Goal: Transaction & Acquisition: Purchase product/service

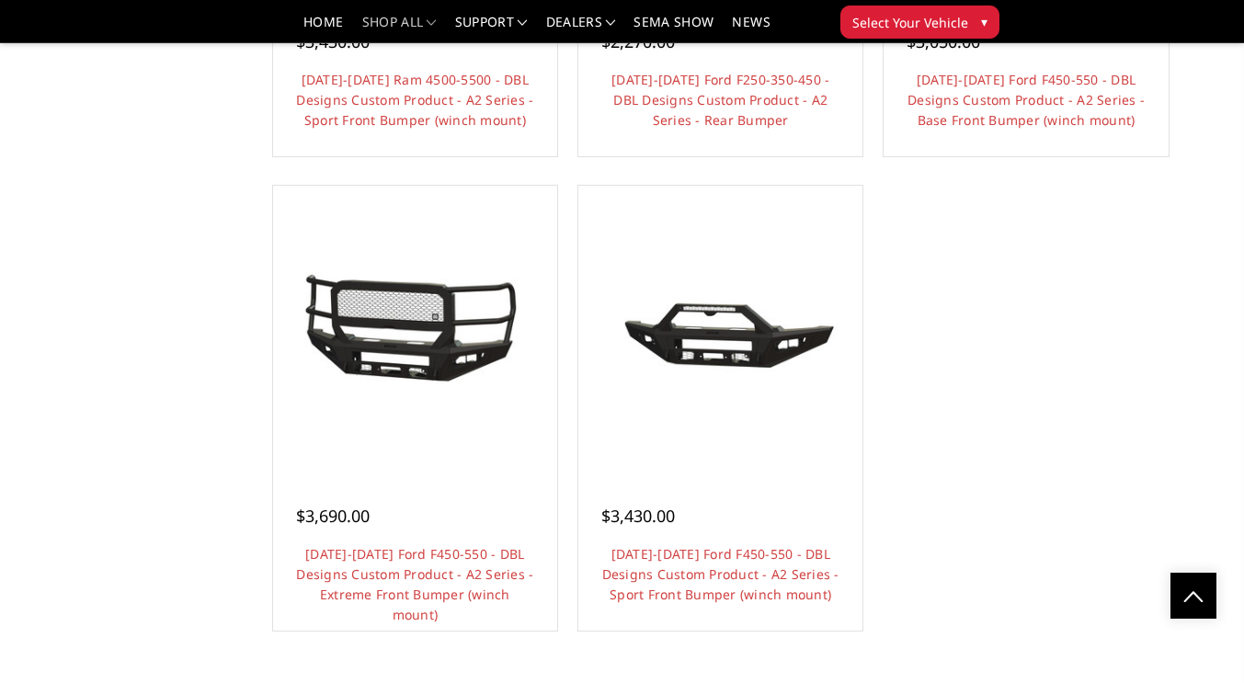
scroll to position [1839, 0]
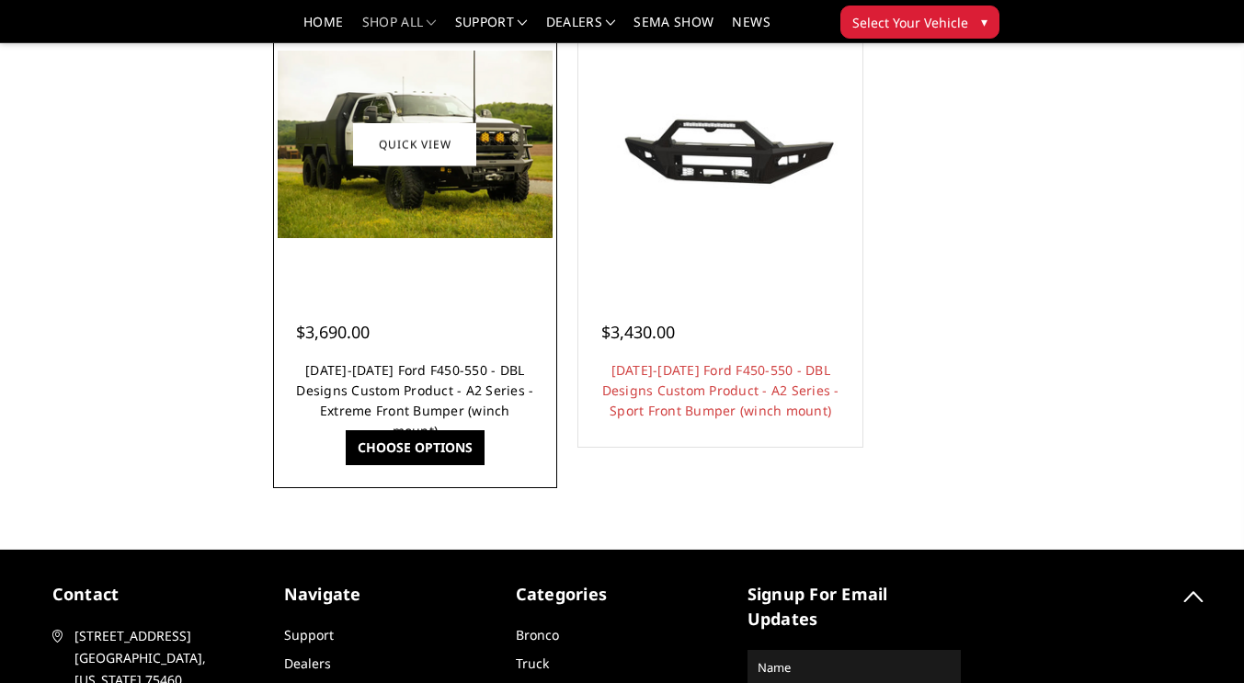
click at [455, 381] on link "[DATE]-[DATE] Ford F450-550 - DBL Designs Custom Product - A2 Series - Extreme …" at bounding box center [414, 400] width 237 height 78
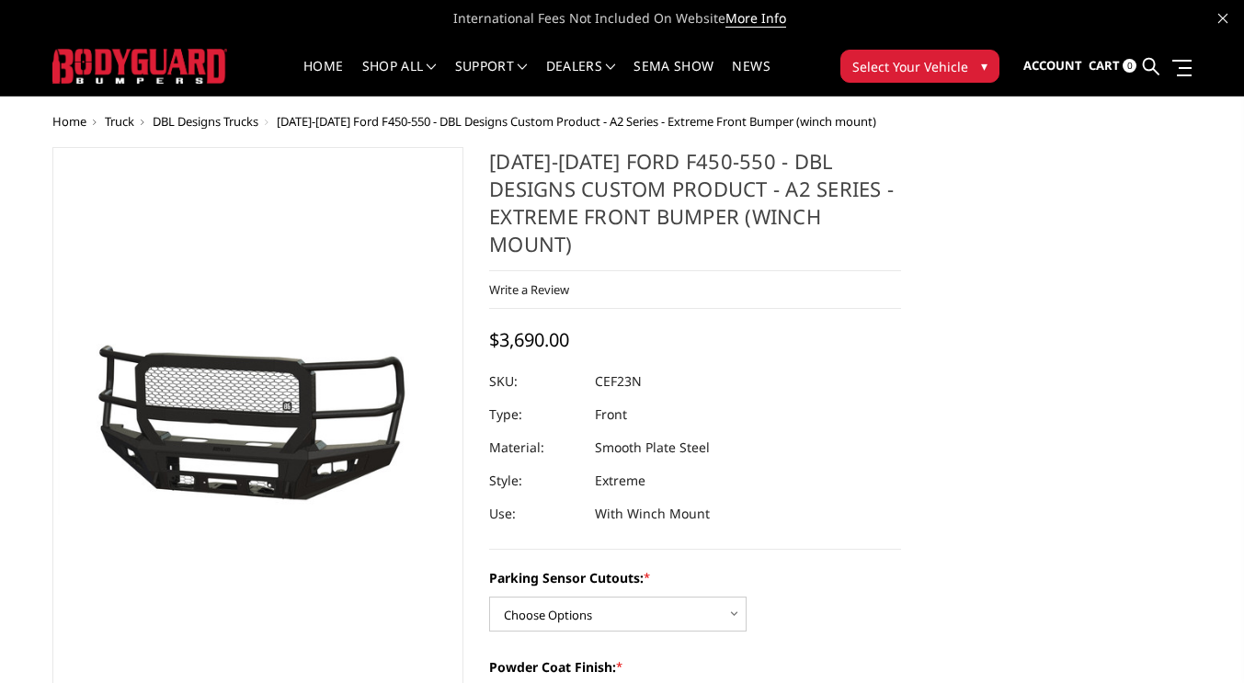
scroll to position [368, 0]
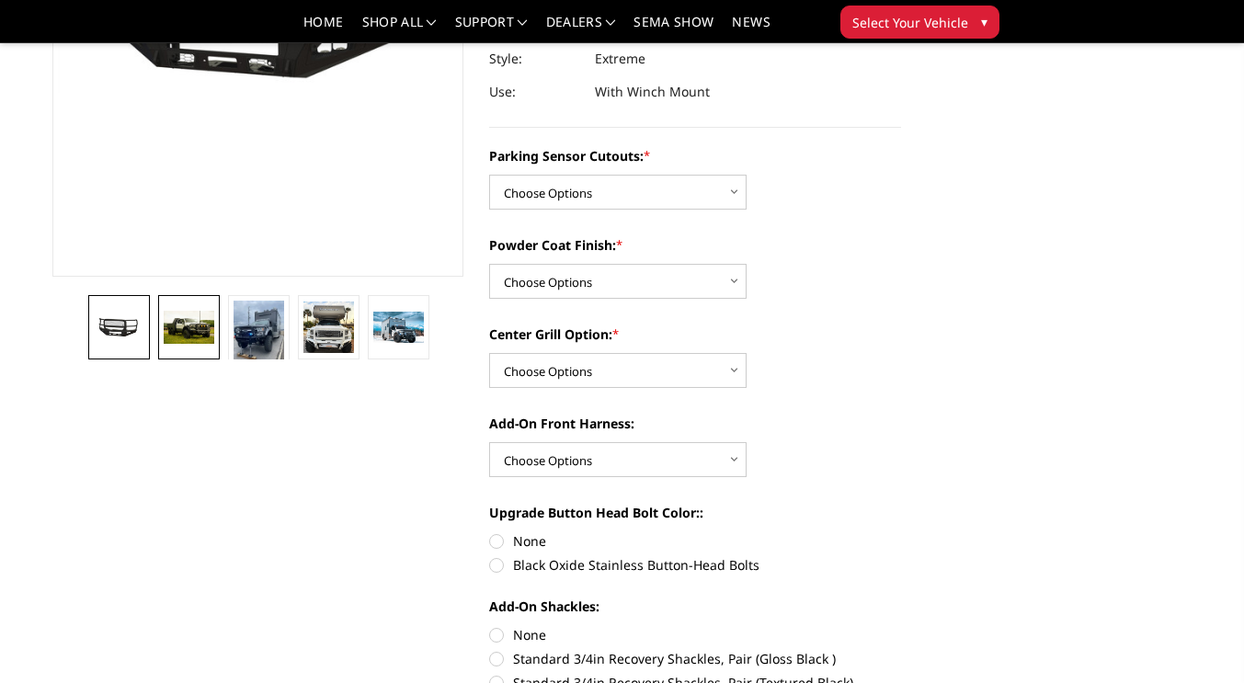
click at [181, 336] on img at bounding box center [189, 328] width 50 height 34
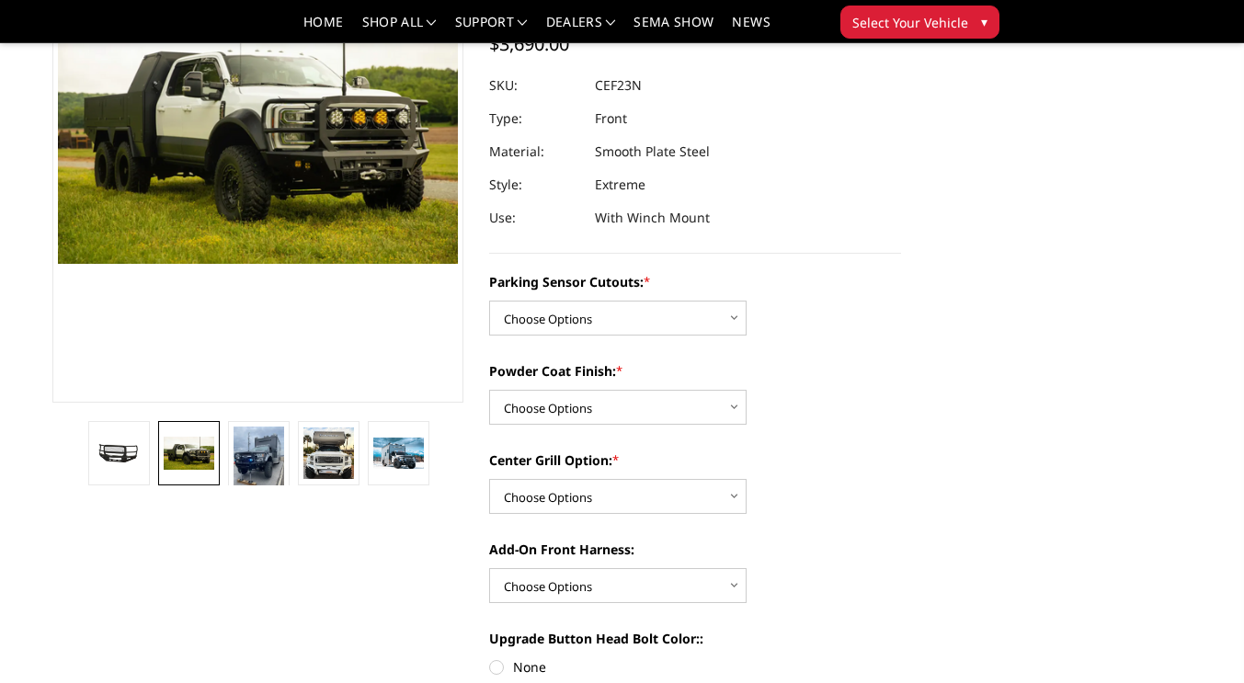
scroll to position [139, 0]
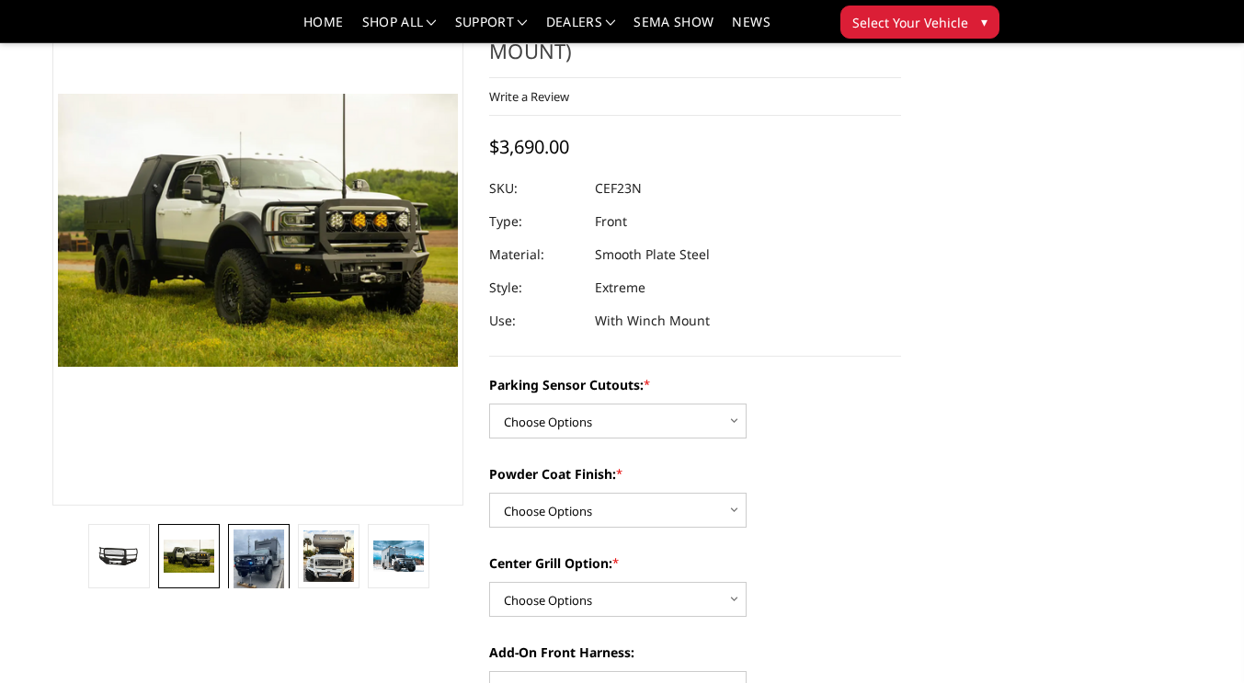
click at [270, 564] on img at bounding box center [258, 562] width 50 height 67
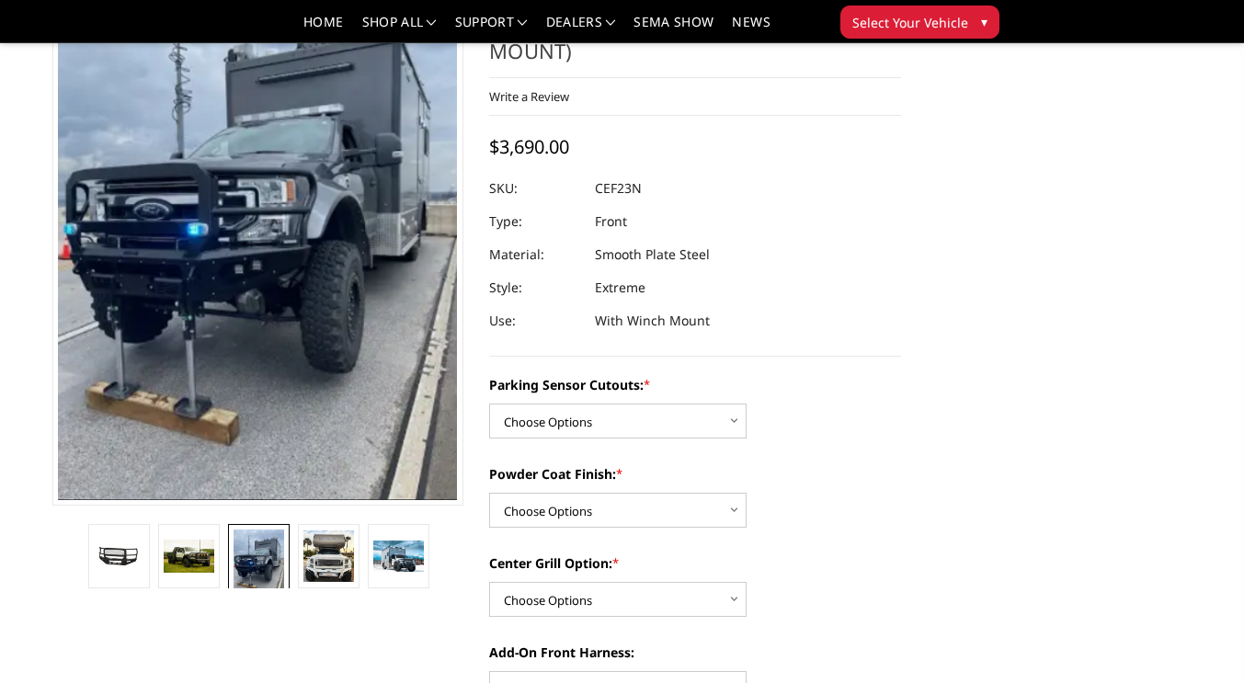
scroll to position [280, 0]
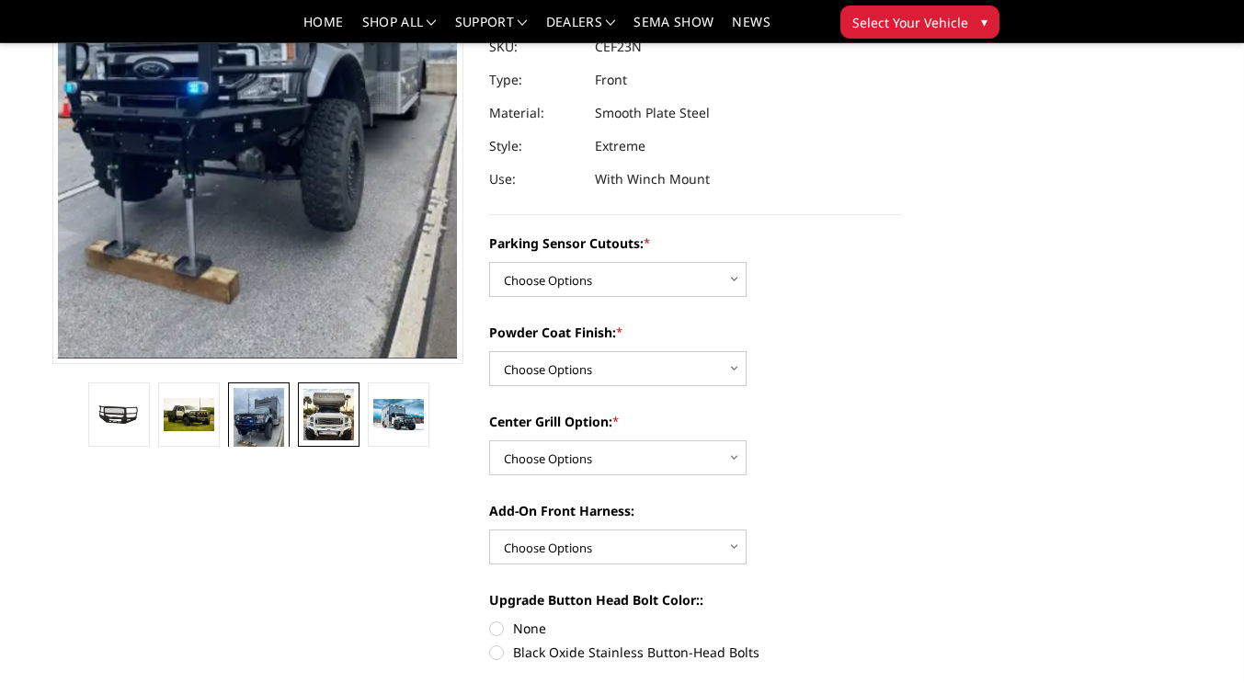
click at [347, 437] on img at bounding box center [328, 414] width 50 height 51
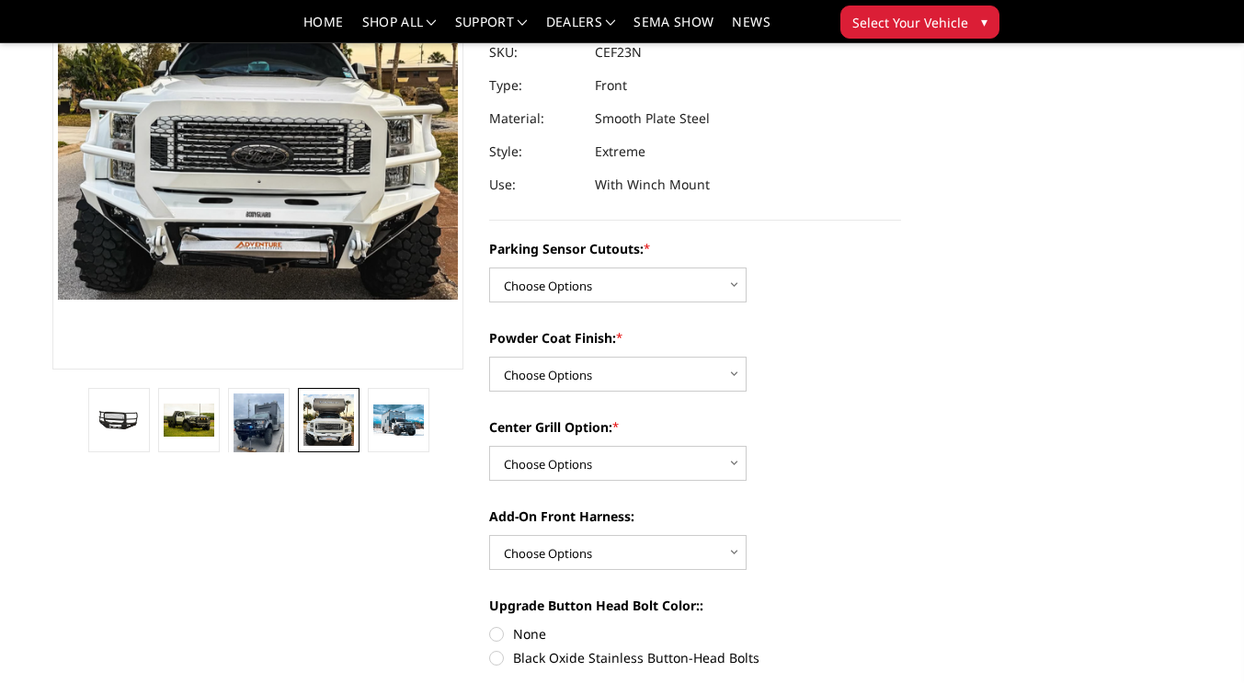
scroll to position [253, 0]
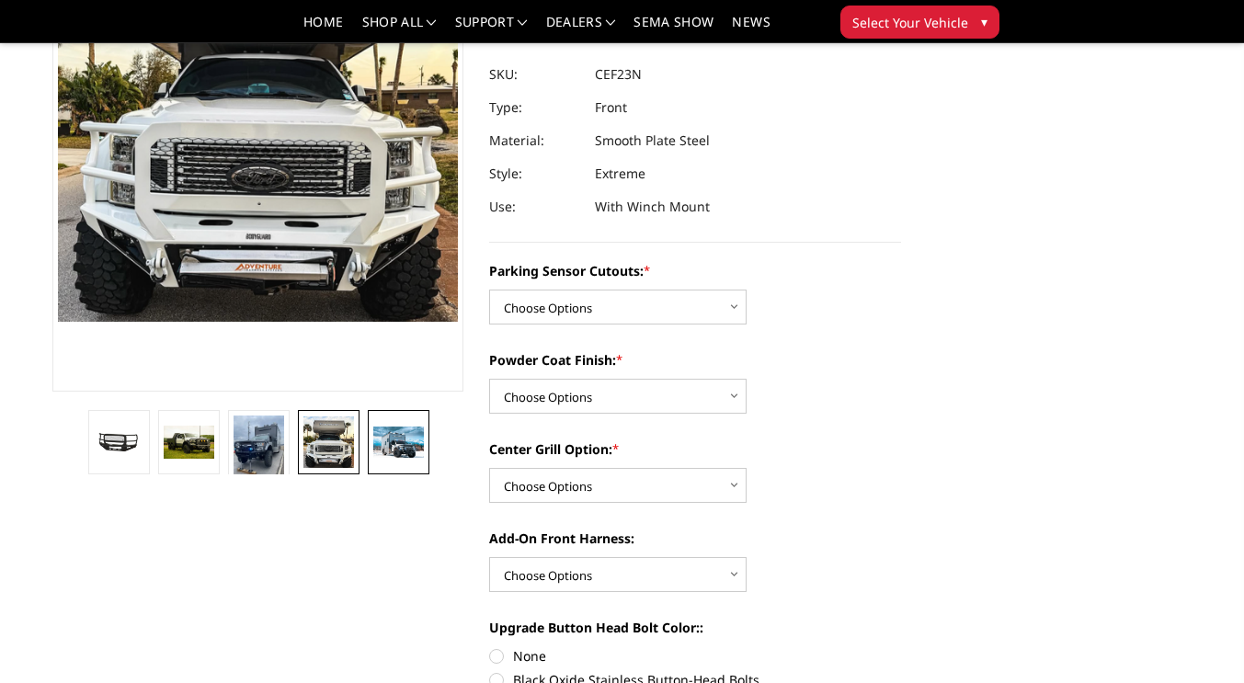
click at [395, 451] on img at bounding box center [398, 443] width 50 height 32
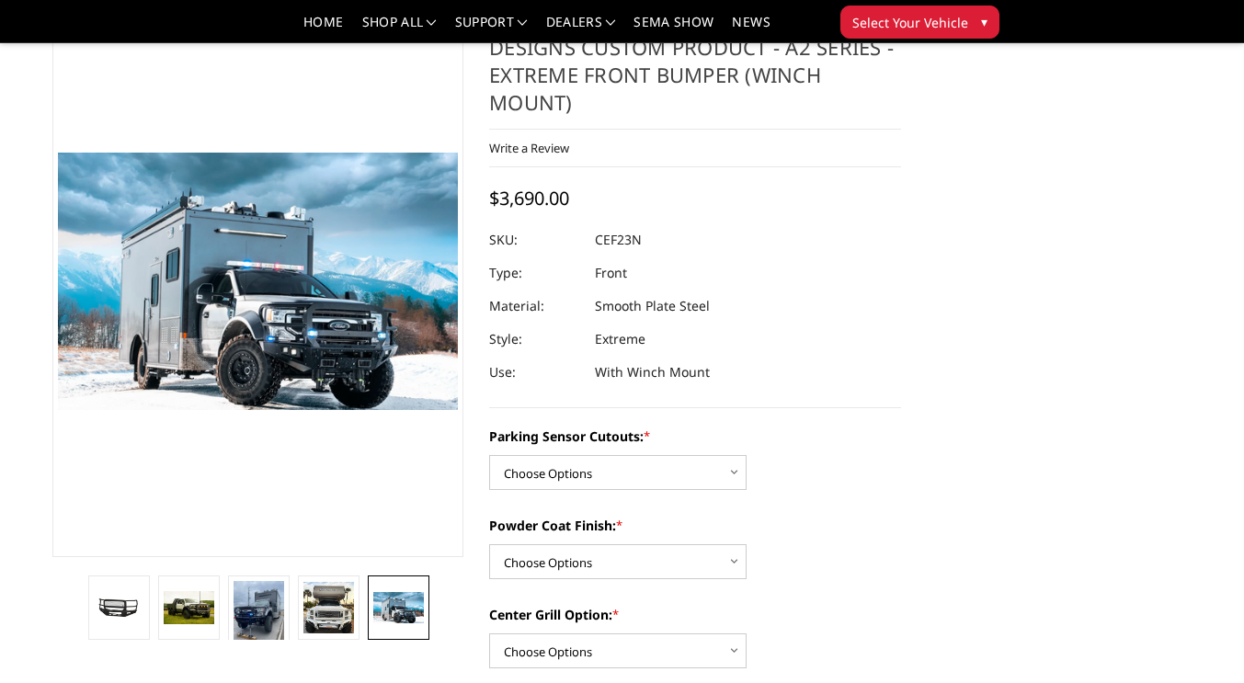
scroll to position [54, 0]
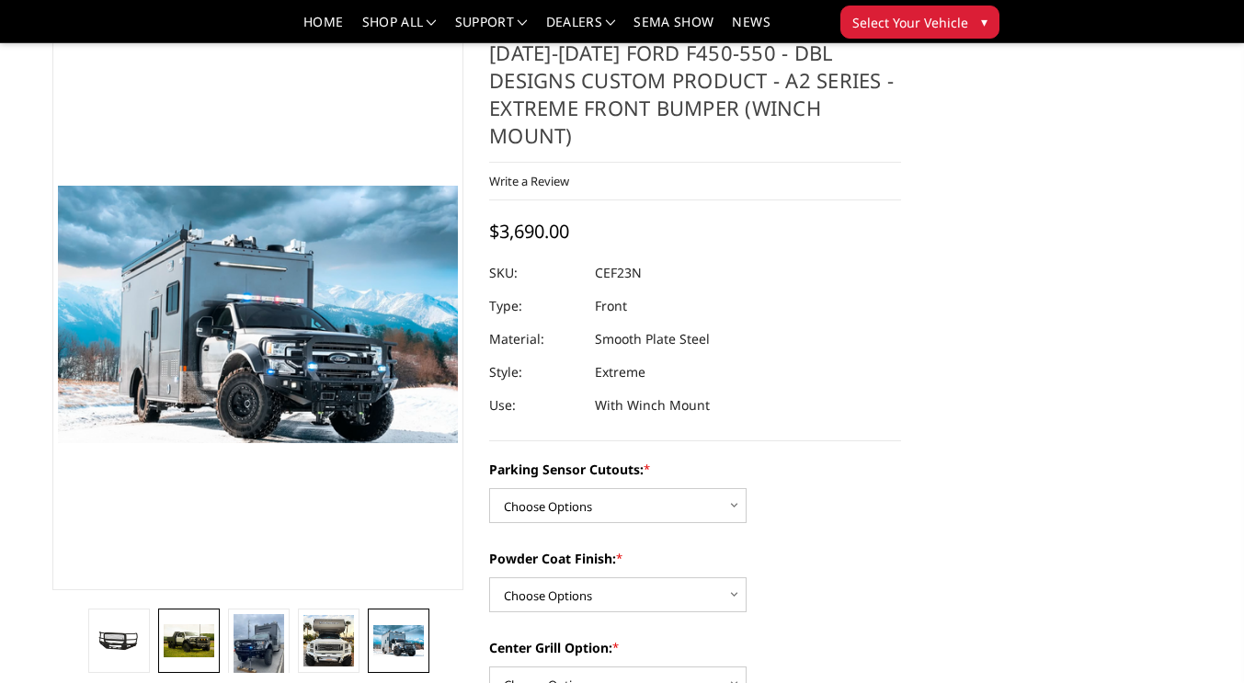
click at [192, 641] on img at bounding box center [189, 641] width 50 height 34
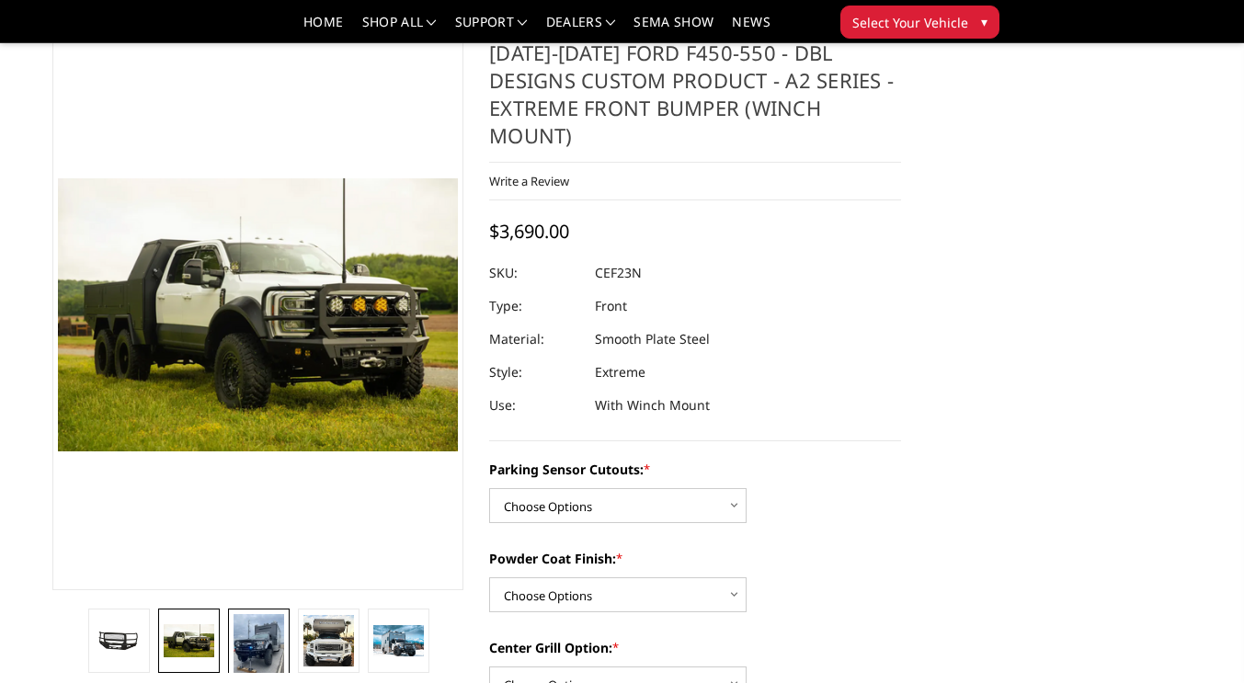
click at [247, 632] on img at bounding box center [258, 647] width 50 height 67
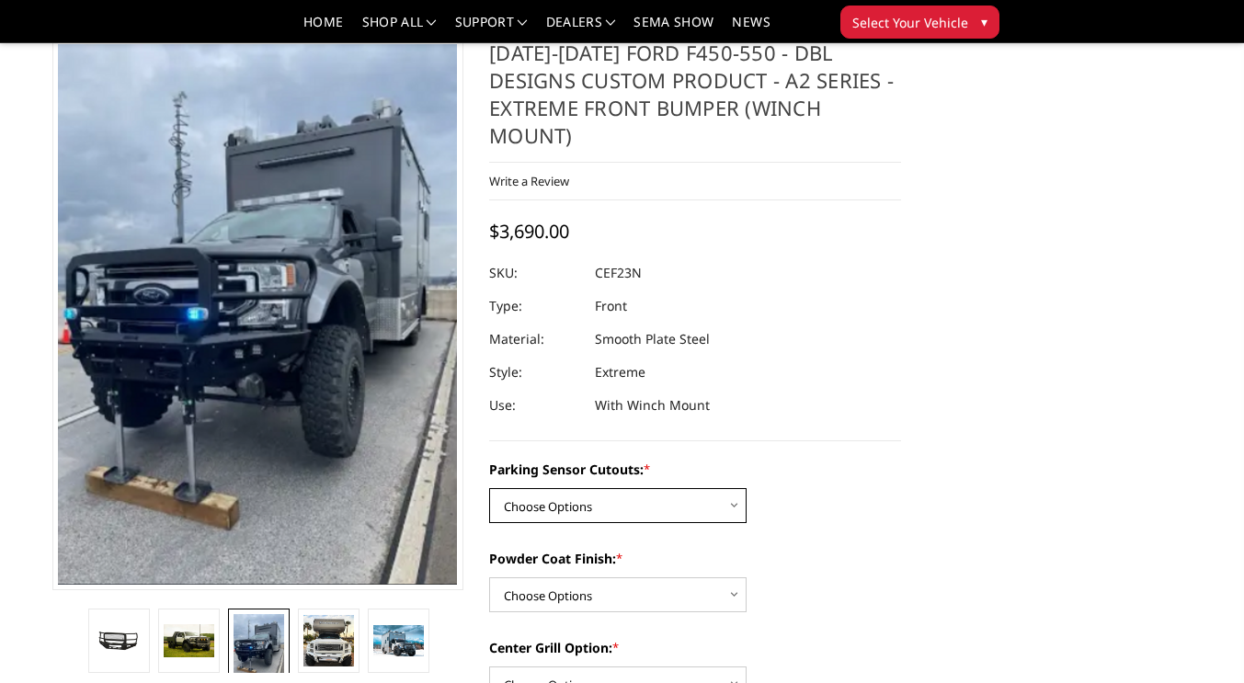
click at [710, 488] on select "Choose Options Yes - I have front parking sensors No - I do NOT have parking se…" at bounding box center [617, 505] width 257 height 35
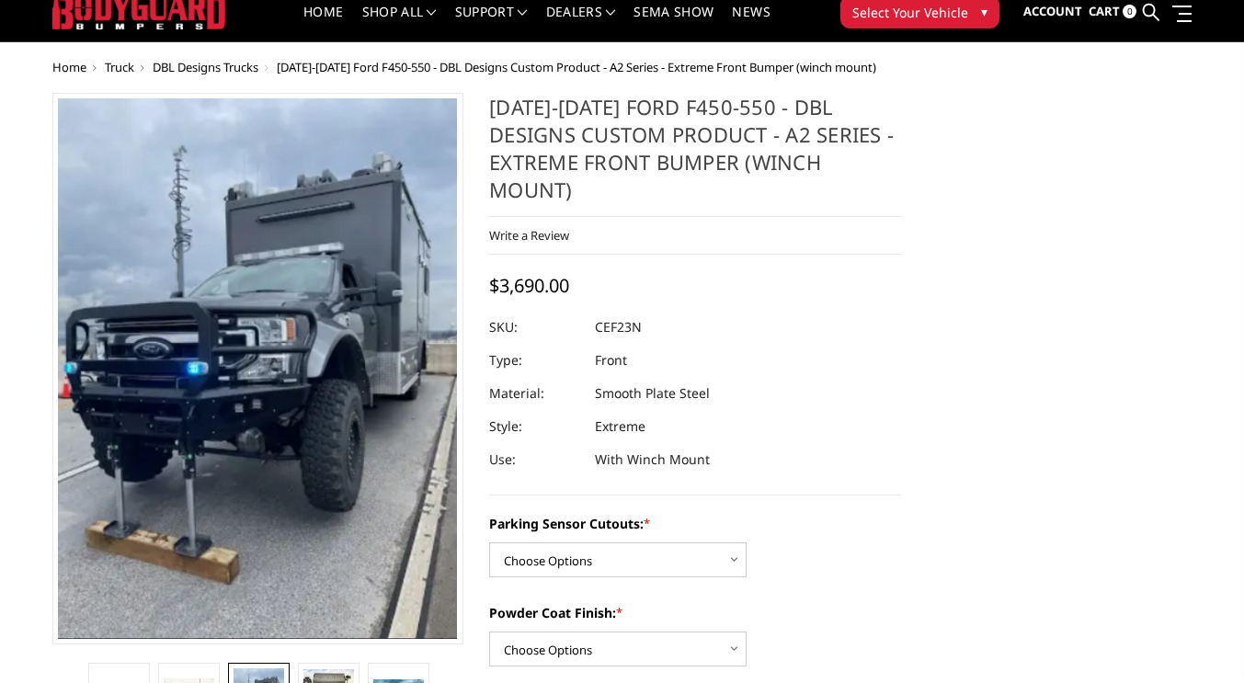
scroll to position [0, 0]
